Goal: Information Seeking & Learning: Learn about a topic

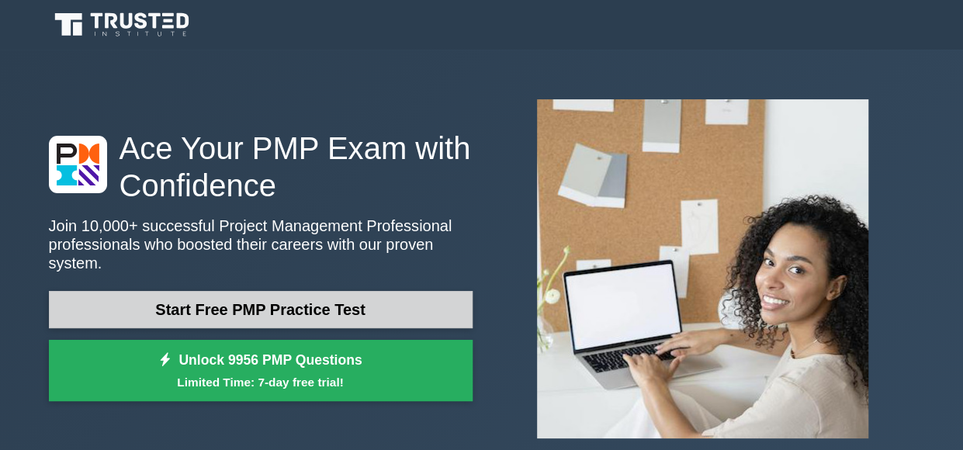
click at [414, 291] on link "Start Free PMP Practice Test" at bounding box center [261, 309] width 424 height 37
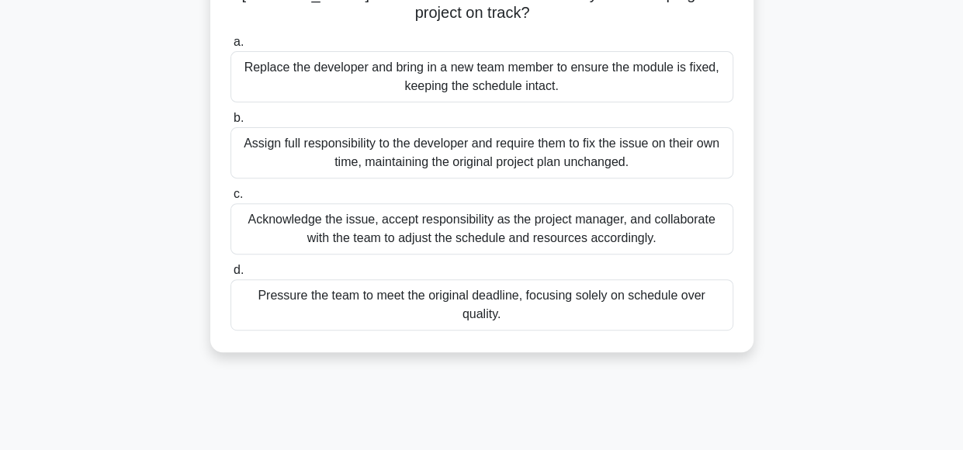
scroll to position [227, 0]
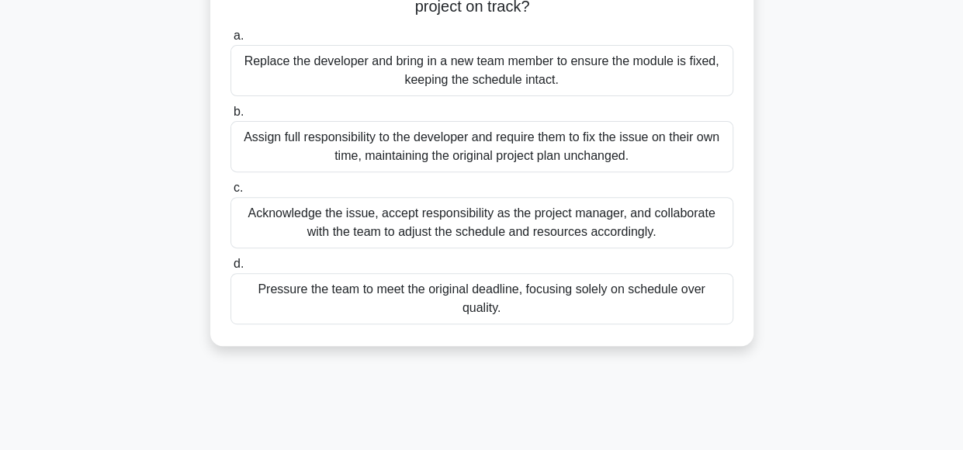
click at [671, 210] on div "Acknowledge the issue, accept responsibility as the project manager, and collab…" at bounding box center [481, 222] width 503 height 51
click at [230, 193] on input "c. Acknowledge the issue, accept responsibility as the project manager, and col…" at bounding box center [230, 188] width 0 height 10
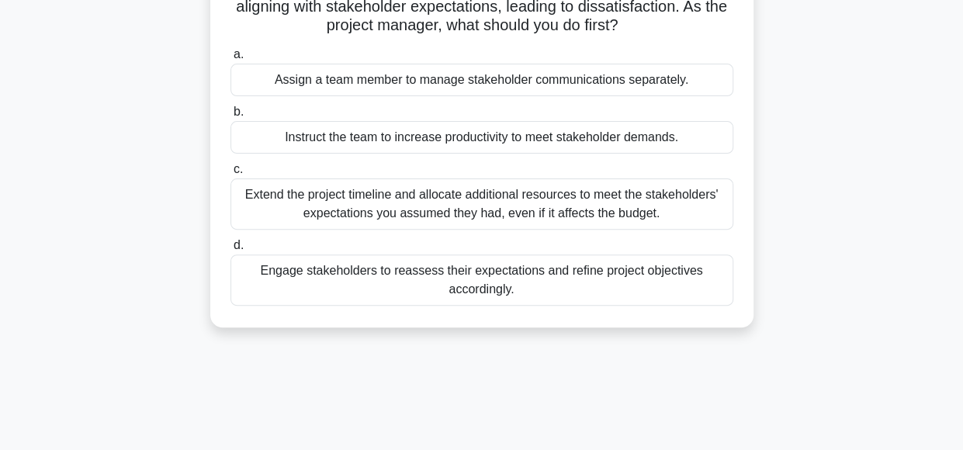
scroll to position [158, 0]
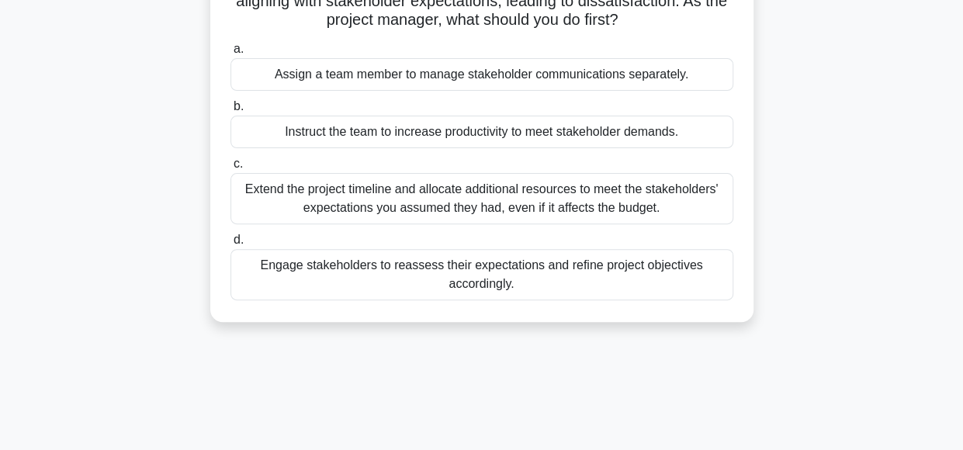
click at [441, 279] on div "Engage stakeholders to reassess their expectations and refine project objective…" at bounding box center [481, 274] width 503 height 51
click at [230, 245] on input "d. Engage stakeholders to reassess their expectations and refine project object…" at bounding box center [230, 240] width 0 height 10
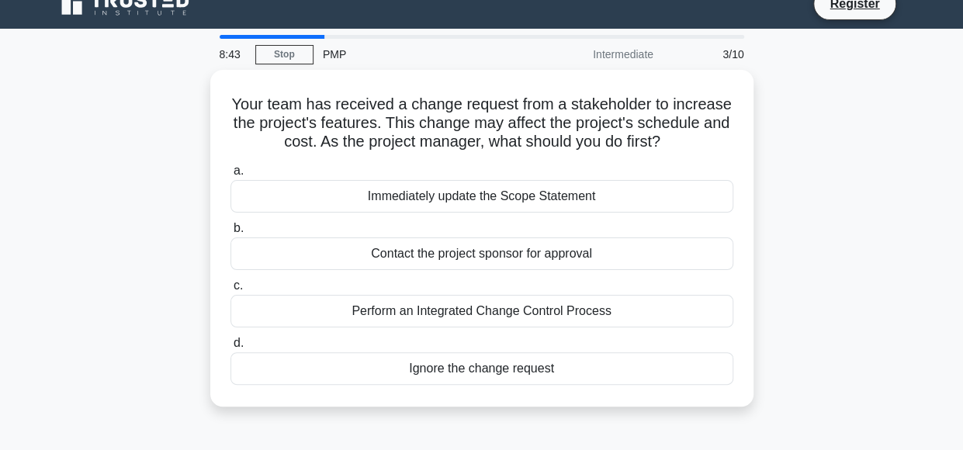
scroll to position [0, 0]
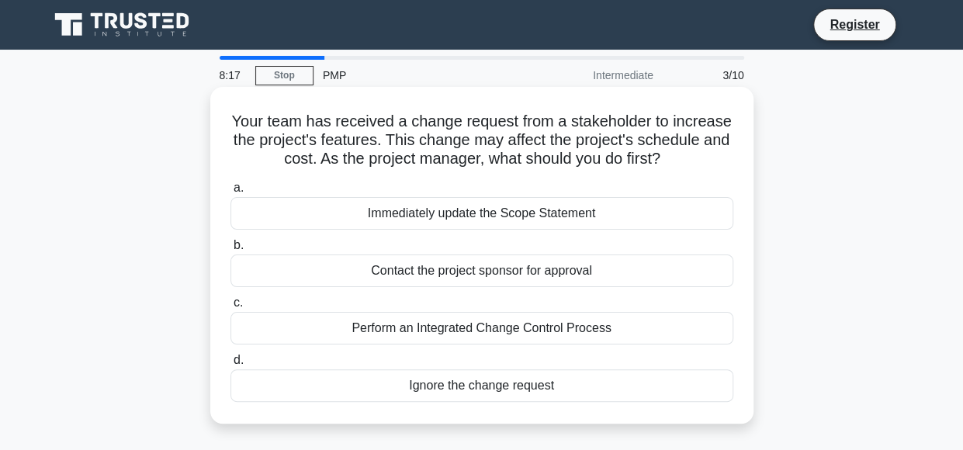
click at [481, 338] on div "Perform an Integrated Change Control Process" at bounding box center [481, 328] width 503 height 33
click at [230, 308] on input "c. Perform an Integrated Change Control Process" at bounding box center [230, 303] width 0 height 10
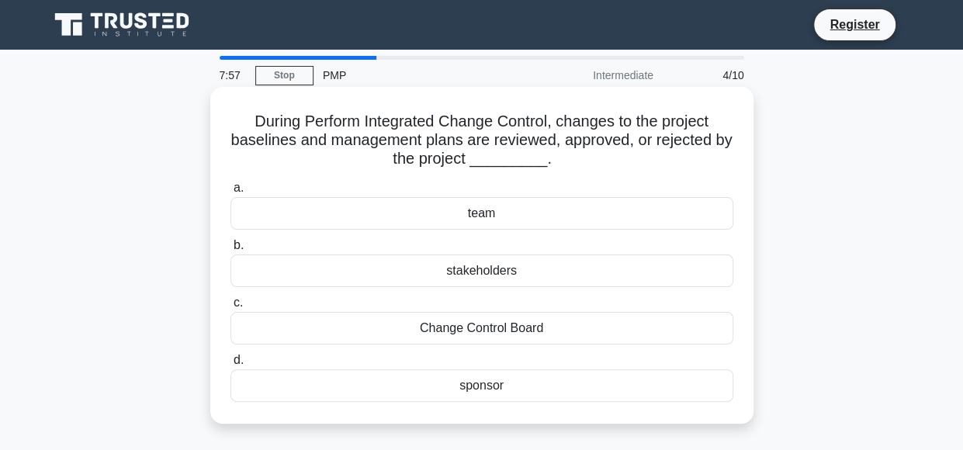
click at [534, 268] on div "stakeholders" at bounding box center [481, 271] width 503 height 33
click at [230, 251] on input "b. stakeholders" at bounding box center [230, 246] width 0 height 10
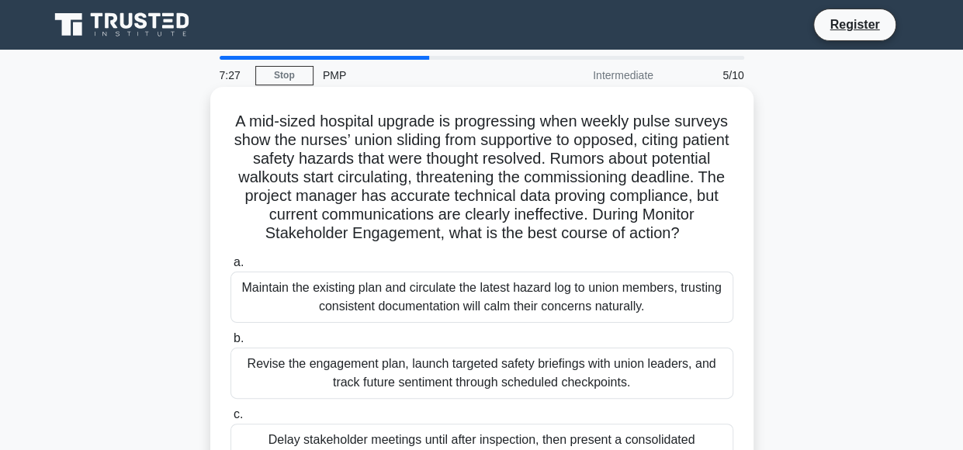
click at [433, 280] on div "Maintain the existing plan and circulate the latest hazard log to union members…" at bounding box center [481, 297] width 503 height 51
click at [230, 268] on input "a. Maintain the existing plan and circulate the latest hazard log to union memb…" at bounding box center [230, 263] width 0 height 10
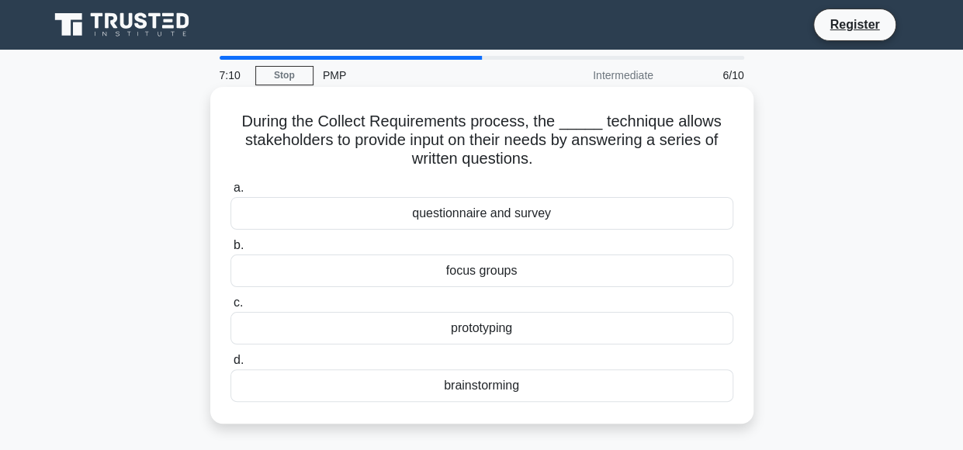
click at [565, 265] on div "focus groups" at bounding box center [481, 271] width 503 height 33
click at [230, 251] on input "b. focus groups" at bounding box center [230, 246] width 0 height 10
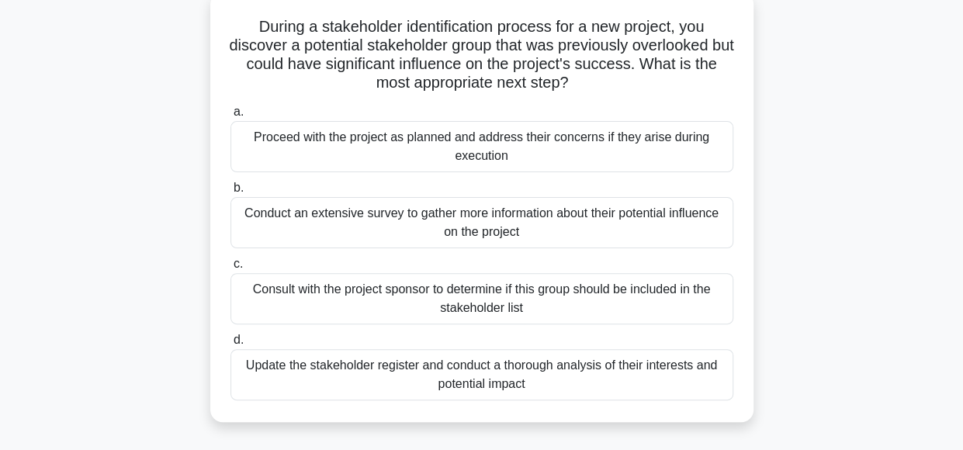
scroll to position [99, 0]
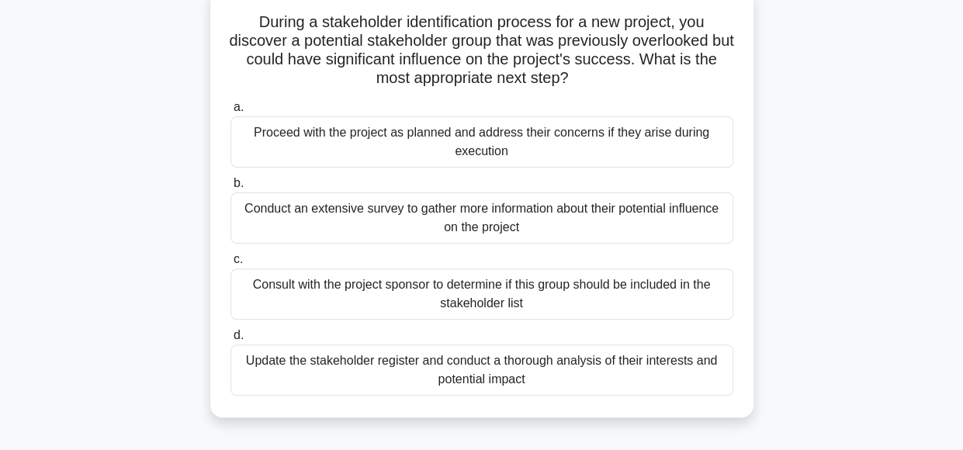
click at [539, 305] on div "Consult with the project sponsor to determine if this group should be included …" at bounding box center [481, 294] width 503 height 51
click at [230, 265] on input "c. Consult with the project sponsor to determine if this group should be includ…" at bounding box center [230, 260] width 0 height 10
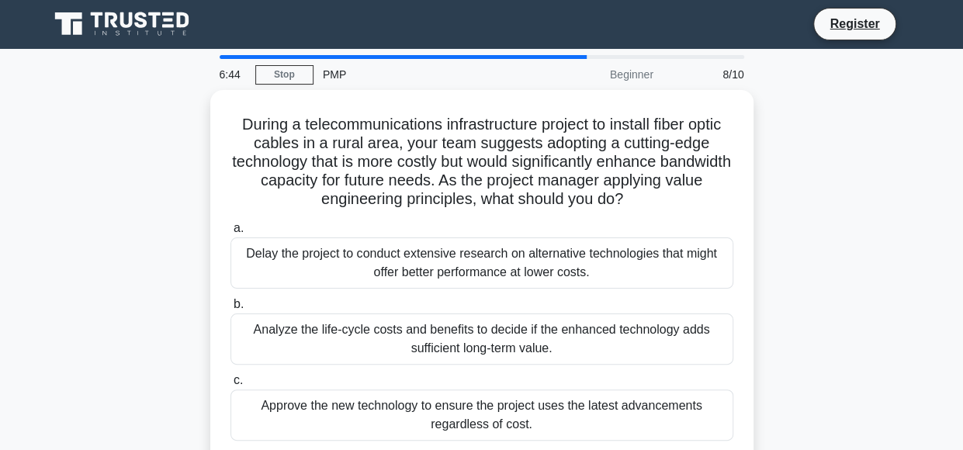
scroll to position [0, 0]
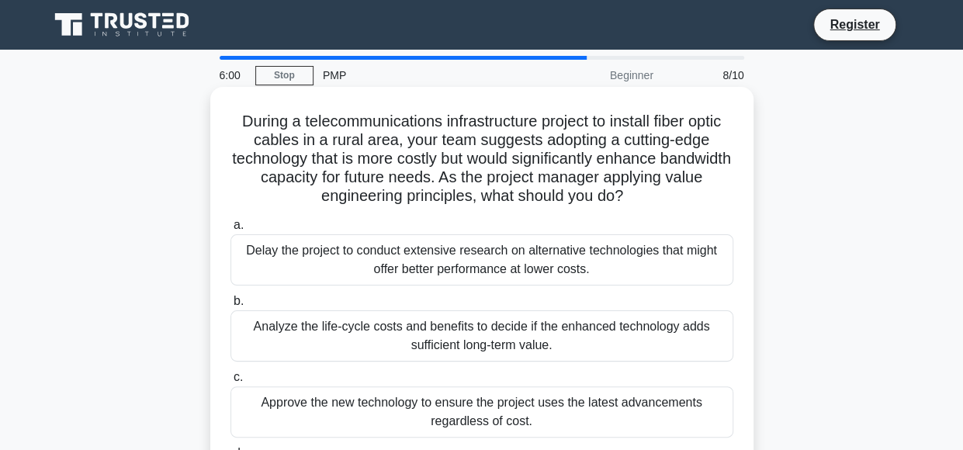
click at [449, 355] on div "Analyze the life-cycle costs and benefits to decide if the enhanced technology …" at bounding box center [481, 335] width 503 height 51
click at [230, 307] on input "b. Analyze the life-cycle costs and benefits to decide if the enhanced technolo…" at bounding box center [230, 301] width 0 height 10
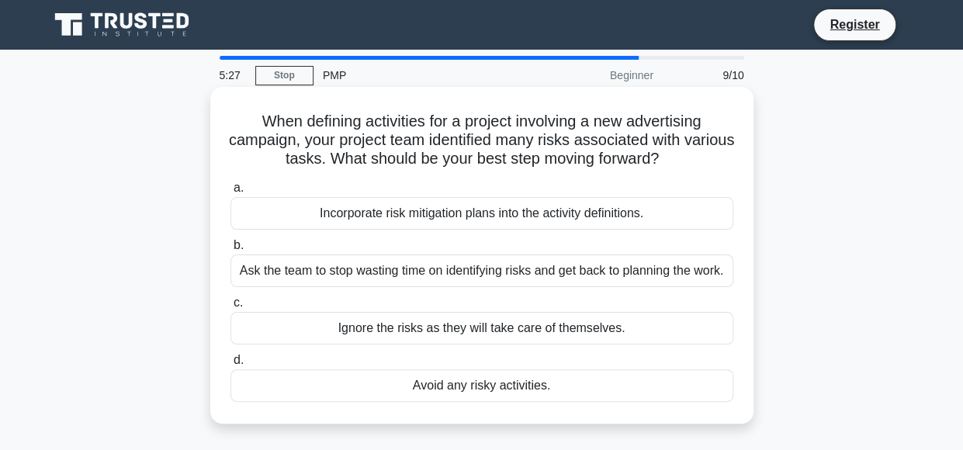
click at [522, 208] on div "Incorporate risk mitigation plans into the activity definitions." at bounding box center [481, 213] width 503 height 33
click at [230, 193] on input "a. Incorporate risk mitigation plans into the activity definitions." at bounding box center [230, 188] width 0 height 10
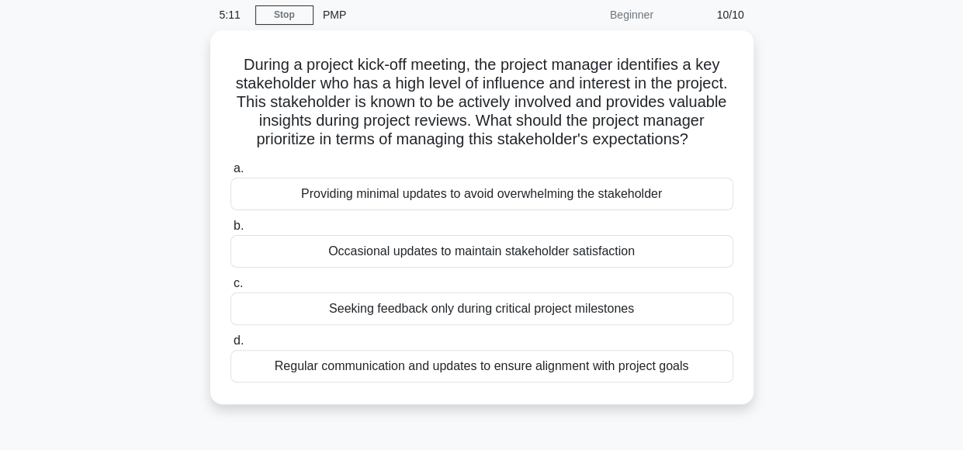
scroll to position [67, 0]
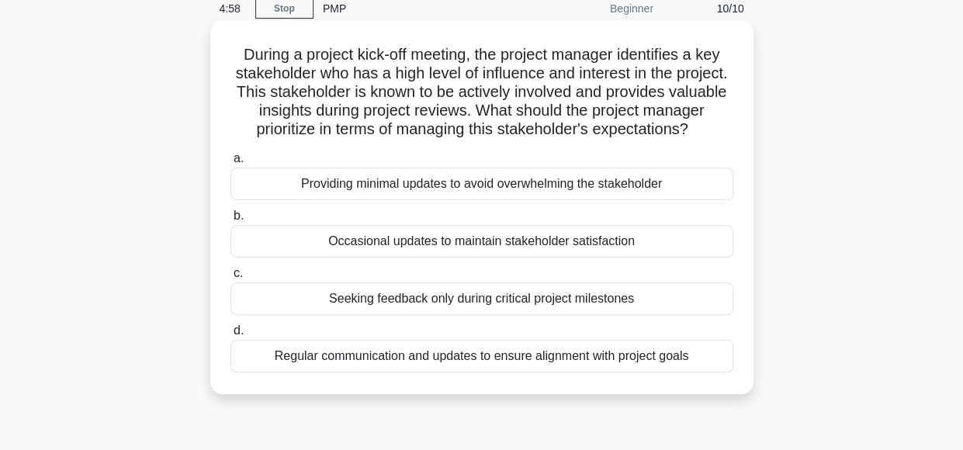
click at [486, 372] on div "Regular communication and updates to ensure alignment with project goals" at bounding box center [481, 356] width 503 height 33
click at [230, 336] on input "d. Regular communication and updates to ensure alignment with project goals" at bounding box center [230, 331] width 0 height 10
